Goal: Task Accomplishment & Management: Use online tool/utility

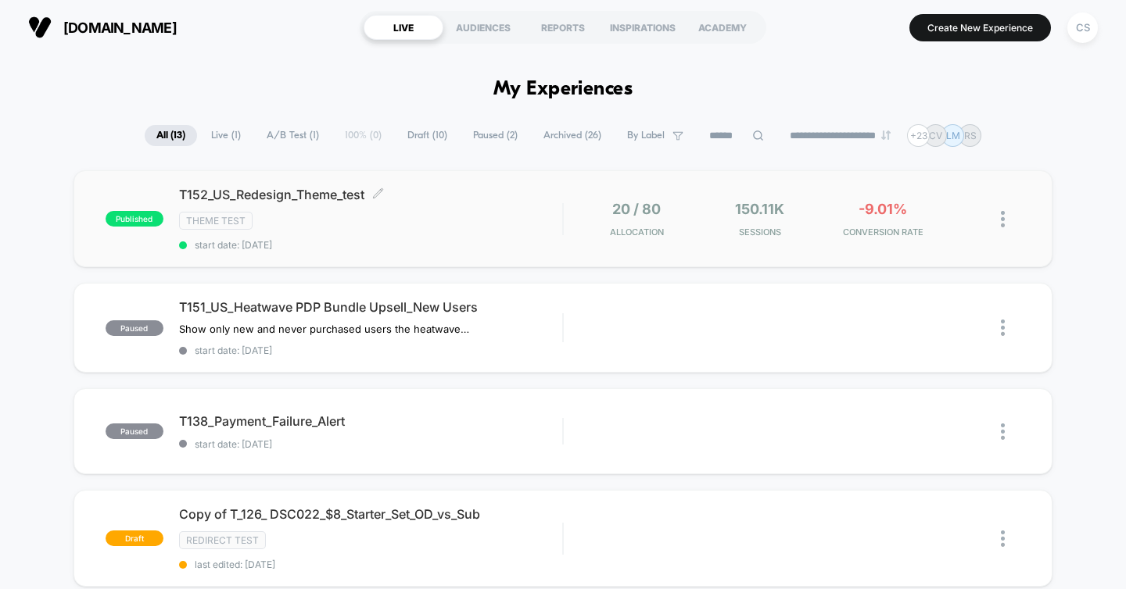
click at [434, 235] on div "T152_US_Redesign_Theme_test Click to edit experience details Click to edit expe…" at bounding box center [371, 219] width 384 height 64
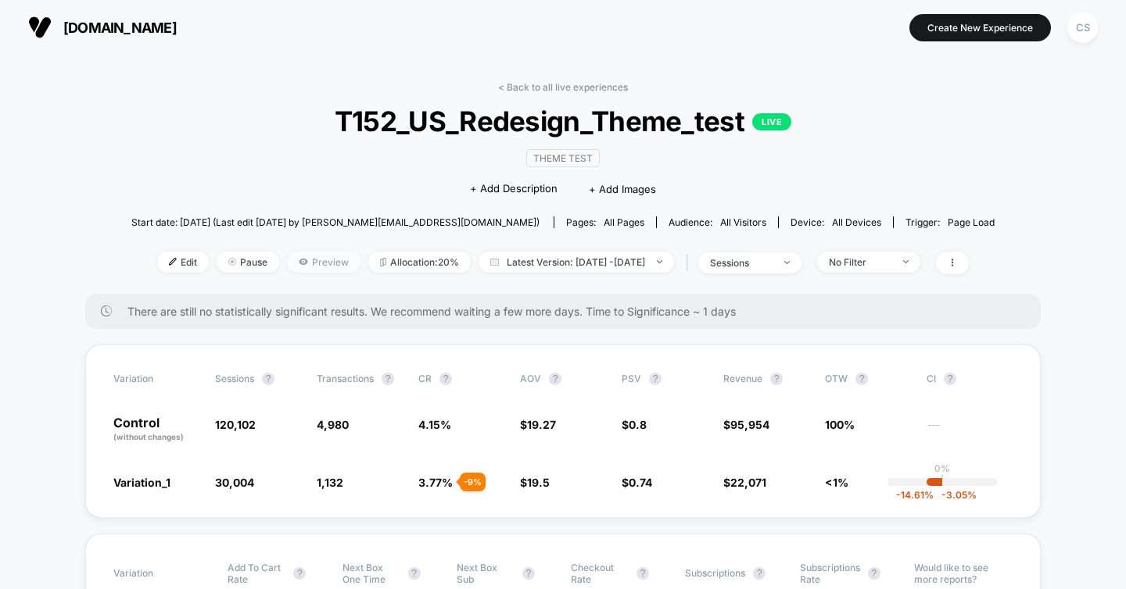
click at [305, 262] on span "Preview" at bounding box center [323, 262] width 73 height 21
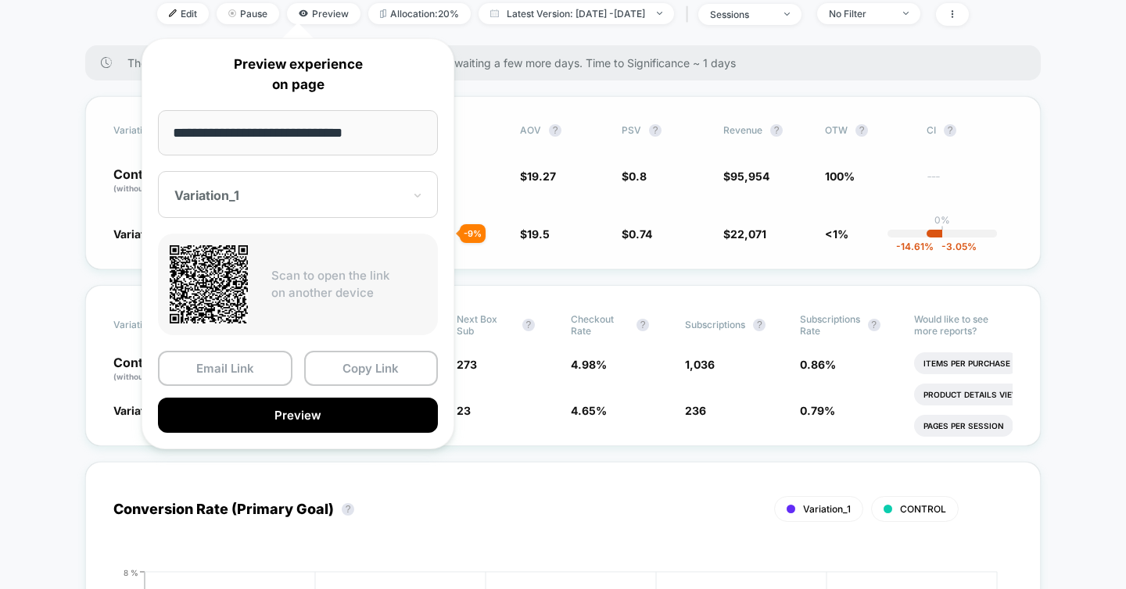
scroll to position [249, 0]
click at [392, 368] on button "Copy Link" at bounding box center [371, 368] width 134 height 35
